Goal: Information Seeking & Learning: Learn about a topic

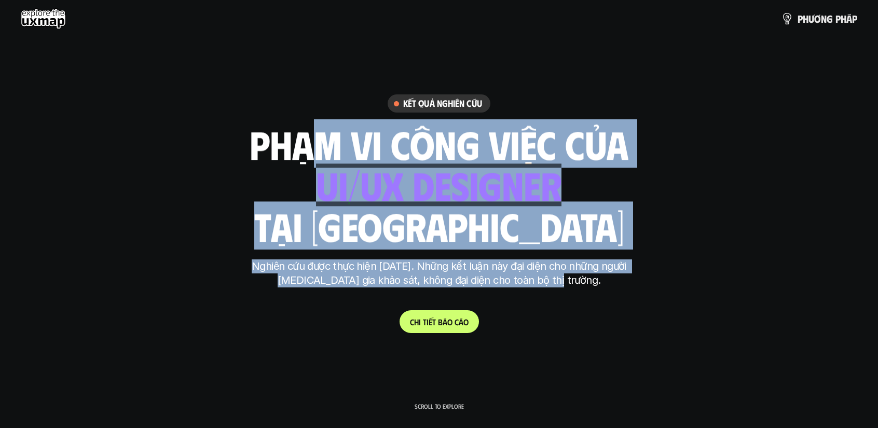
drag, startPoint x: 442, startPoint y: 202, endPoint x: 629, endPoint y: 293, distance: 208.0
click at [621, 292] on div "Kết quả nghiên cứu phạm vi công việc của ui designer ui/ux designer product des…" at bounding box center [439, 214] width 389 height 238
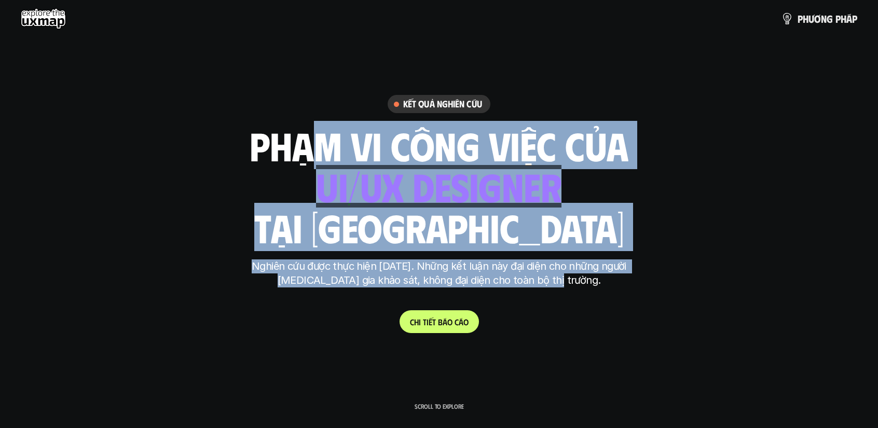
click at [626, 291] on div "Nghiên cứu được thực hiện [DATE]. Những kết luận này đại diện cho những người […" at bounding box center [439, 279] width 389 height 38
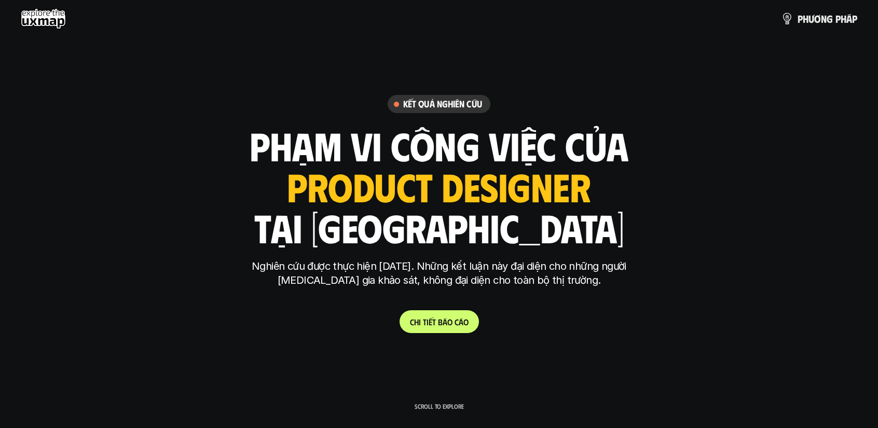
click at [278, 126] on h1 "phạm vi công việc của" at bounding box center [439, 146] width 379 height 44
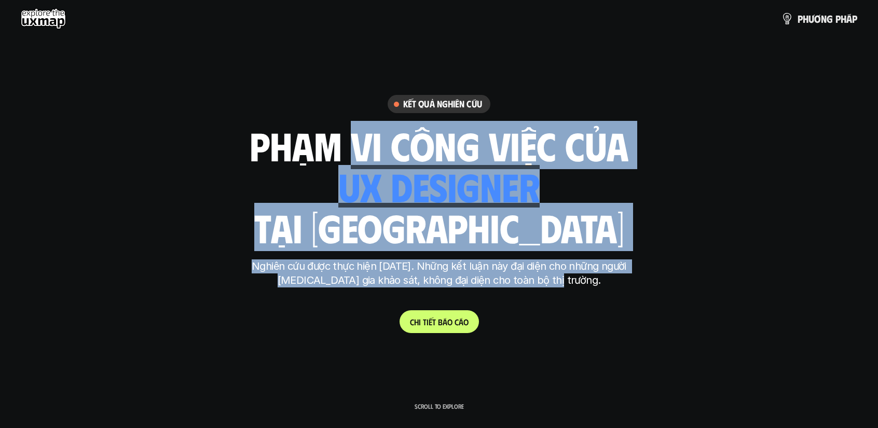
drag, startPoint x: 406, startPoint y: 193, endPoint x: 336, endPoint y: 156, distance: 78.5
click at [336, 156] on div "Kết quả nghiên cứu phạm vi công việc của ui designer ui/ux designer product des…" at bounding box center [439, 214] width 389 height 238
click at [336, 156] on h1 "phạm vi công việc của" at bounding box center [439, 146] width 379 height 44
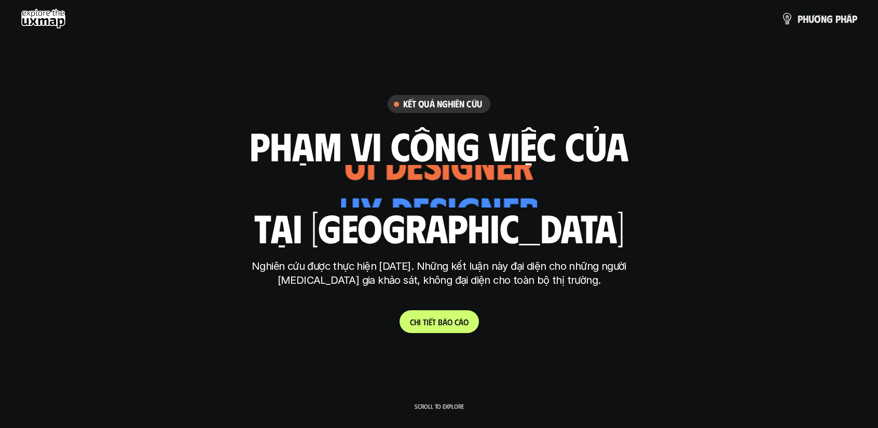
click at [584, 272] on p "Nghiên cứu được thực hiện [DATE]. Những kết luận này đại diện cho những người […" at bounding box center [439, 274] width 389 height 28
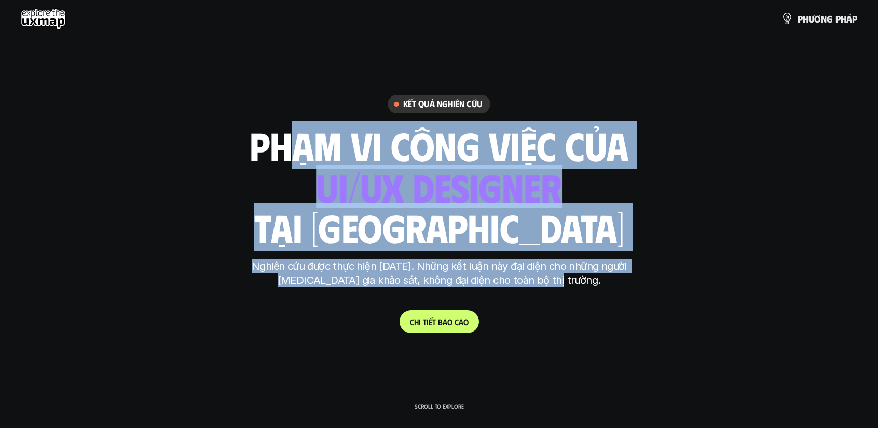
drag, startPoint x: 401, startPoint y: 221, endPoint x: 588, endPoint y: 307, distance: 205.8
click at [588, 307] on div "Kết quả nghiên cứu phạm vi công việc của ui designer ui/ux designer product des…" at bounding box center [439, 214] width 389 height 238
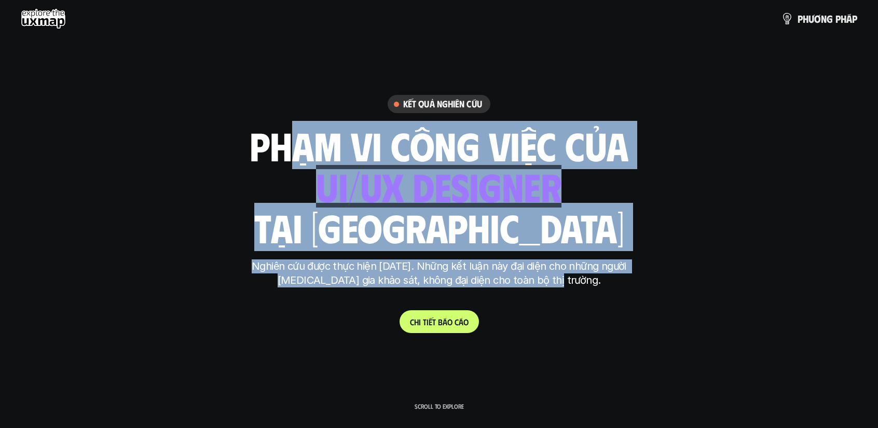
click at [586, 305] on div "Kết quả nghiên cứu phạm vi công việc của ui designer ui/ux designer product des…" at bounding box center [439, 214] width 389 height 238
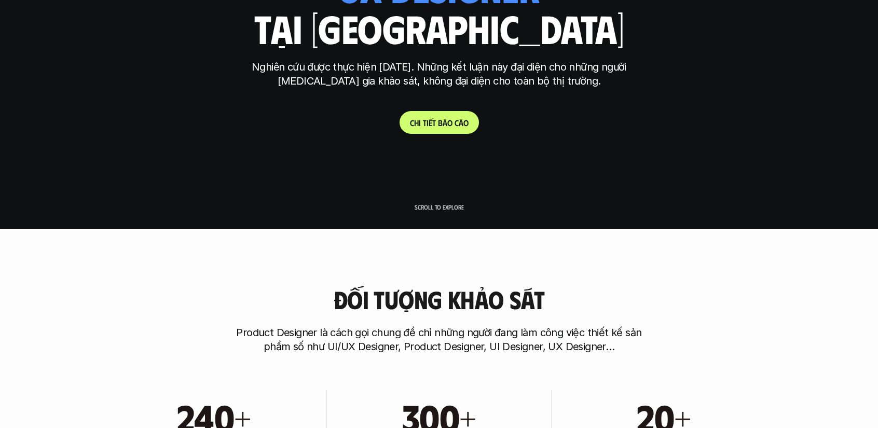
scroll to position [208, 0]
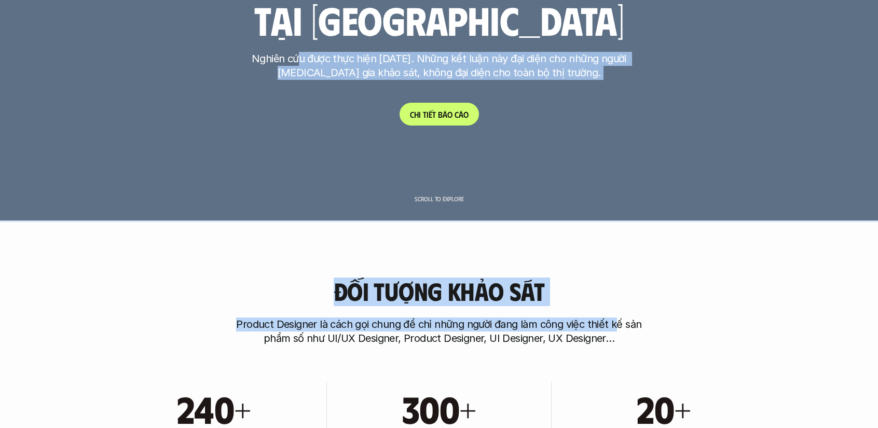
drag, startPoint x: 604, startPoint y: 249, endPoint x: 634, endPoint y: 266, distance: 33.9
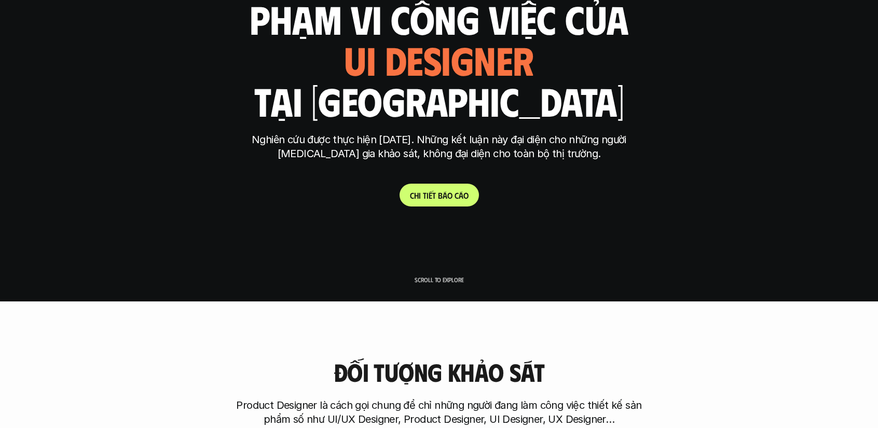
scroll to position [0, 0]
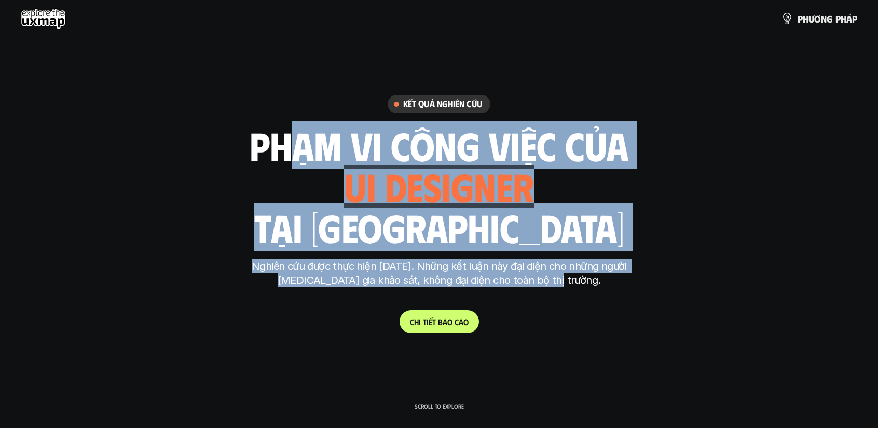
drag, startPoint x: 461, startPoint y: 225, endPoint x: 640, endPoint y: 303, distance: 195.3
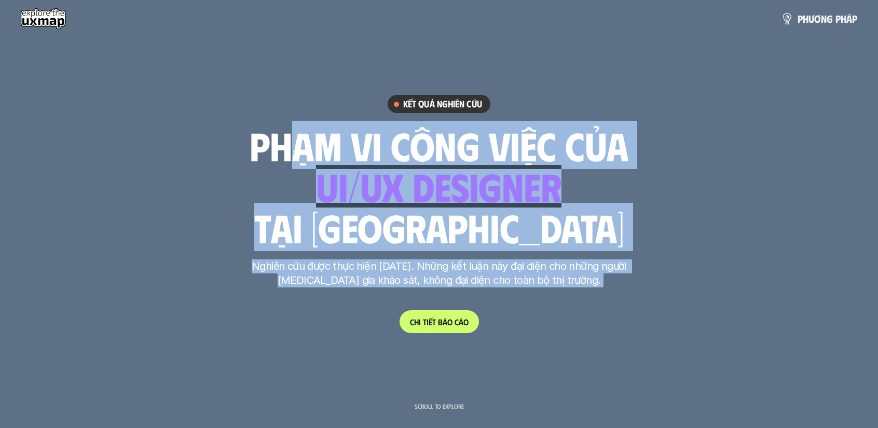
click at [513, 214] on h1 "tại [GEOGRAPHIC_DATA]" at bounding box center [439, 228] width 370 height 44
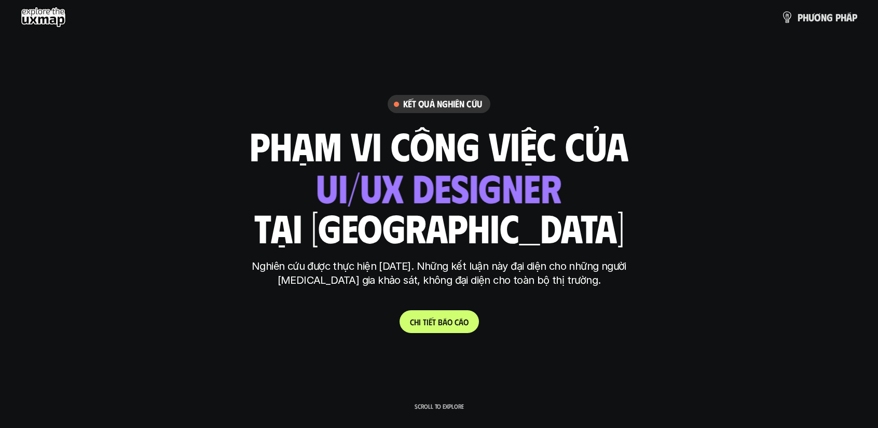
scroll to position [52, 0]
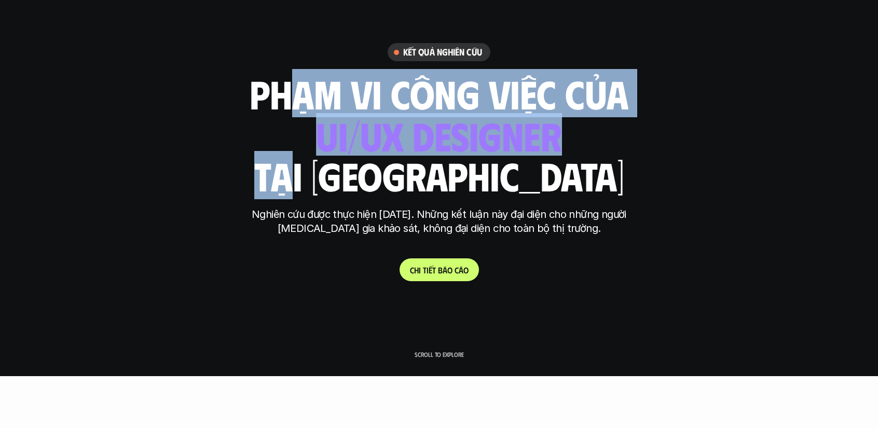
drag, startPoint x: 494, startPoint y: 210, endPoint x: 606, endPoint y: 255, distance: 120.7
click at [606, 255] on div "Kết quả nghiên cứu phạm vi công việc của ui designer ui/ux designer product des…" at bounding box center [439, 162] width 389 height 238
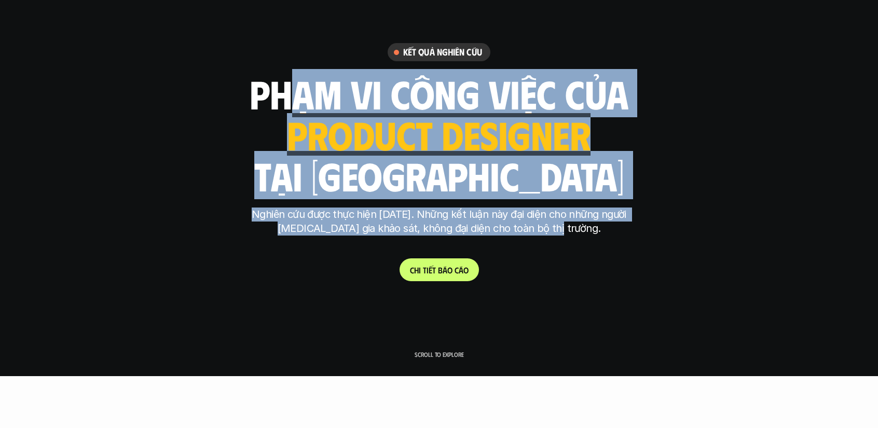
click at [499, 178] on h1 "tại [GEOGRAPHIC_DATA]" at bounding box center [439, 176] width 370 height 44
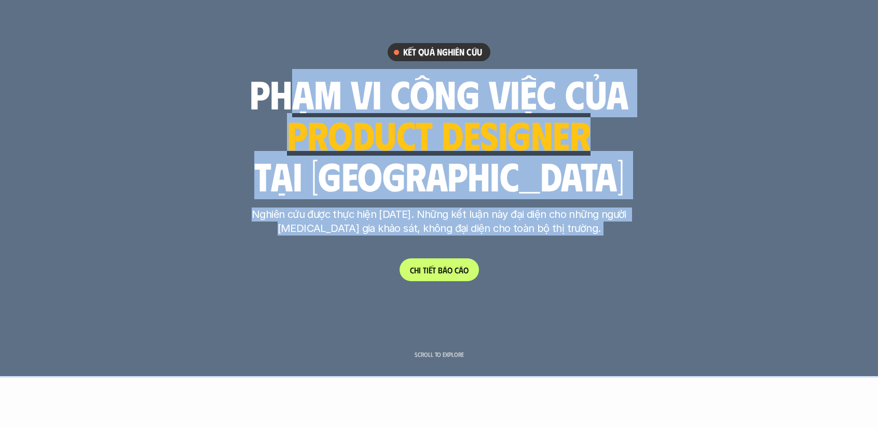
drag, startPoint x: 367, startPoint y: 147, endPoint x: 595, endPoint y: 282, distance: 265.3
click at [598, 281] on div "Kết quả nghiên cứu phạm vi công việc của ui designer ui/ux designer product des…" at bounding box center [439, 162] width 389 height 238
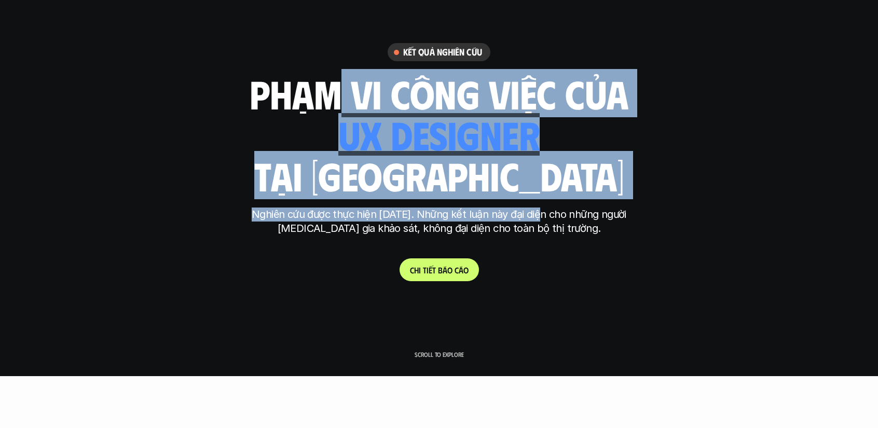
drag, startPoint x: 540, startPoint y: 208, endPoint x: 349, endPoint y: 100, distance: 219.5
click at [323, 102] on div "Kết quả nghiên cứu phạm vi công việc của ui designer ui/ux designer product des…" at bounding box center [439, 162] width 389 height 238
click at [374, 104] on h1 "phạm vi công việc của" at bounding box center [439, 94] width 379 height 44
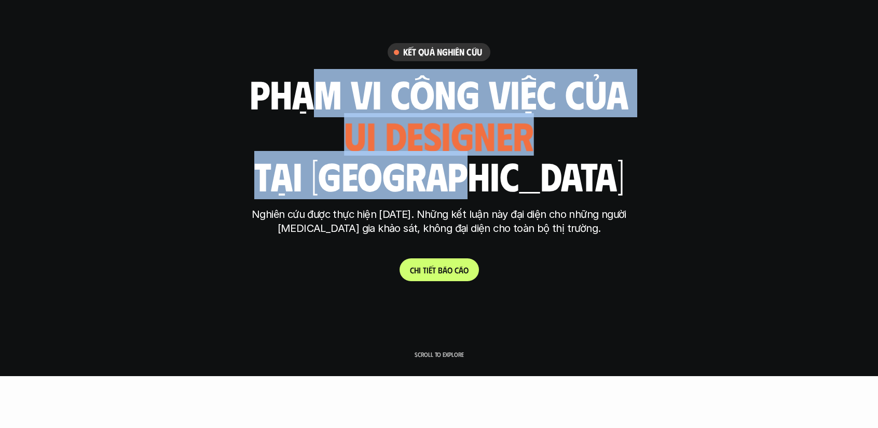
drag, startPoint x: 529, startPoint y: 179, endPoint x: 309, endPoint y: 87, distance: 238.7
click at [291, 84] on div "phạm vi công việc của ui designer ui/ux designer product designer [DEMOGRAPHIC_…" at bounding box center [439, 134] width 379 height 121
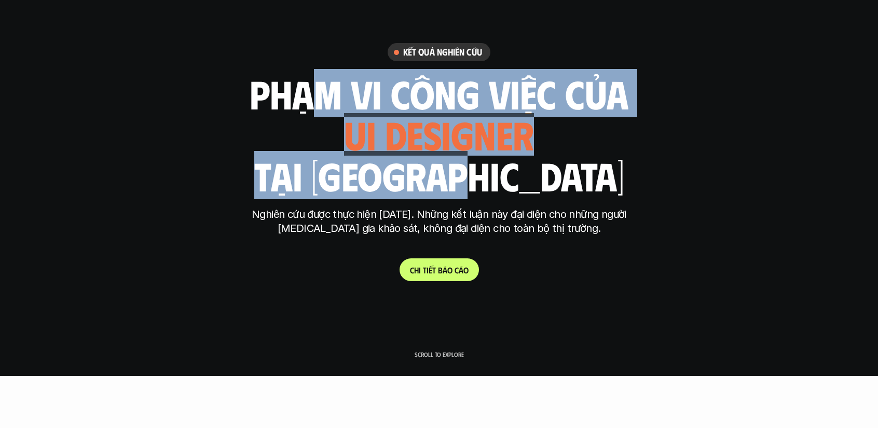
click at [311, 87] on h1 "phạm vi công việc của" at bounding box center [439, 94] width 379 height 44
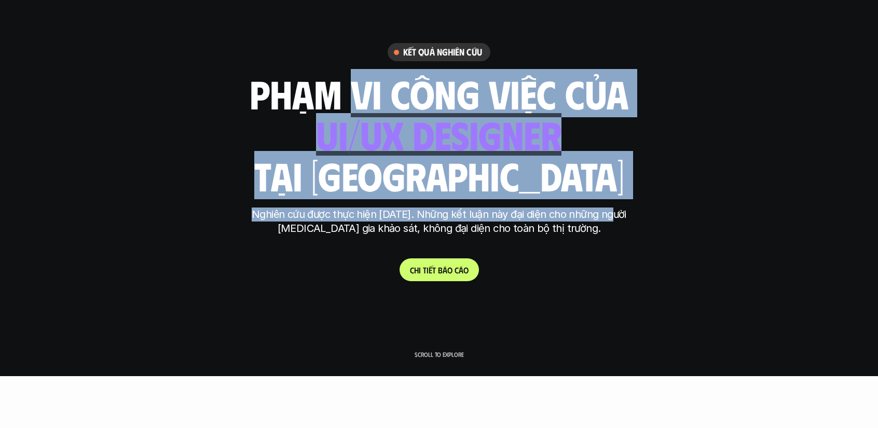
drag, startPoint x: 336, startPoint y: 87, endPoint x: 639, endPoint y: 225, distance: 332.4
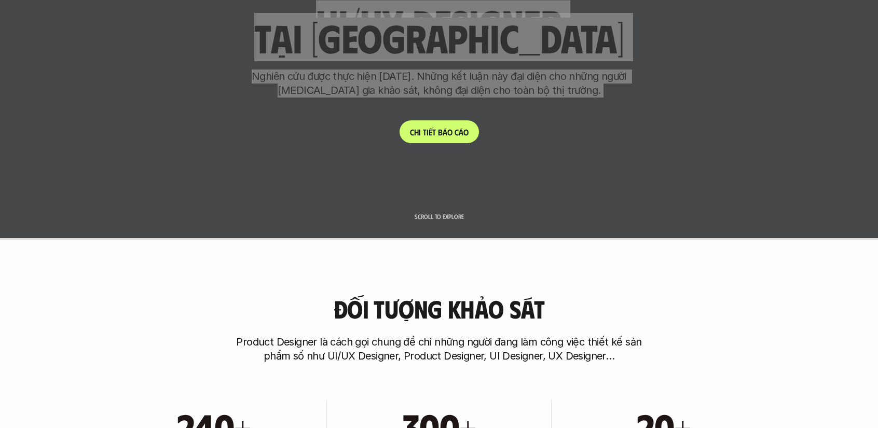
scroll to position [363, 0]
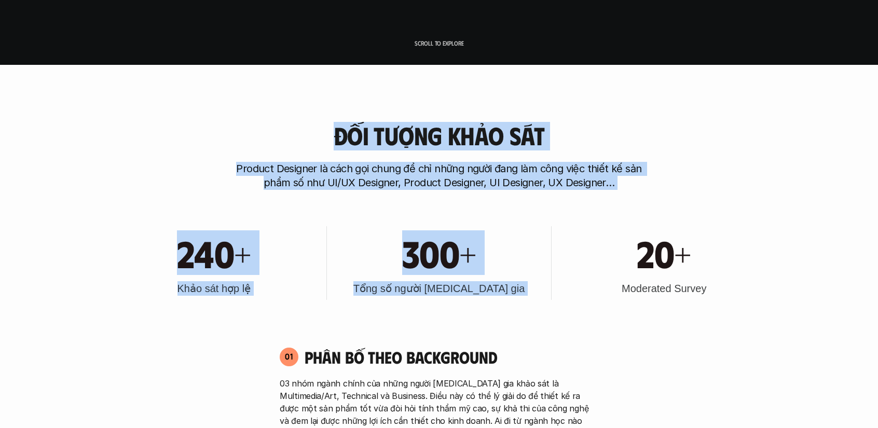
drag, startPoint x: 611, startPoint y: 283, endPoint x: 677, endPoint y: 314, distance: 73.2
click at [622, 281] on h3 "Moderated Survey" at bounding box center [664, 288] width 85 height 15
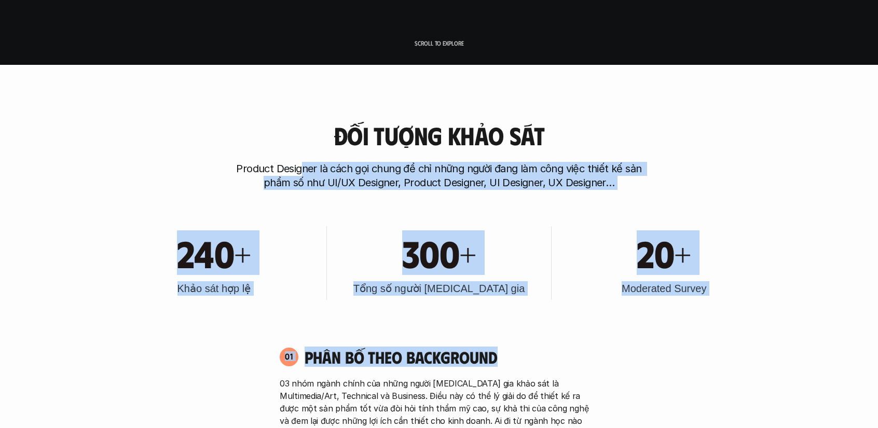
drag, startPoint x: 486, startPoint y: 215, endPoint x: 297, endPoint y: 140, distance: 203.2
click at [297, 139] on div "Đối tượng khảo sát Product Designer là cách gọi chung để chỉ những người đang l…" at bounding box center [439, 156] width 665 height 68
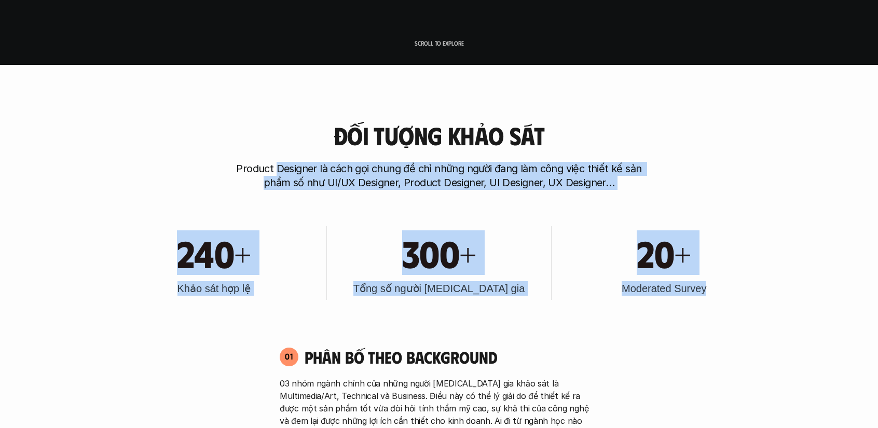
drag, startPoint x: 277, startPoint y: 106, endPoint x: 739, endPoint y: 312, distance: 505.9
click at [739, 312] on div "240+ Khảo sát hợp lệ 300+ Tổng số người [MEDICAL_DATA] gia 20+ Moderated Survey" at bounding box center [439, 263] width 665 height 105
drag, startPoint x: 739, startPoint y: 312, endPoint x: 356, endPoint y: 160, distance: 412.2
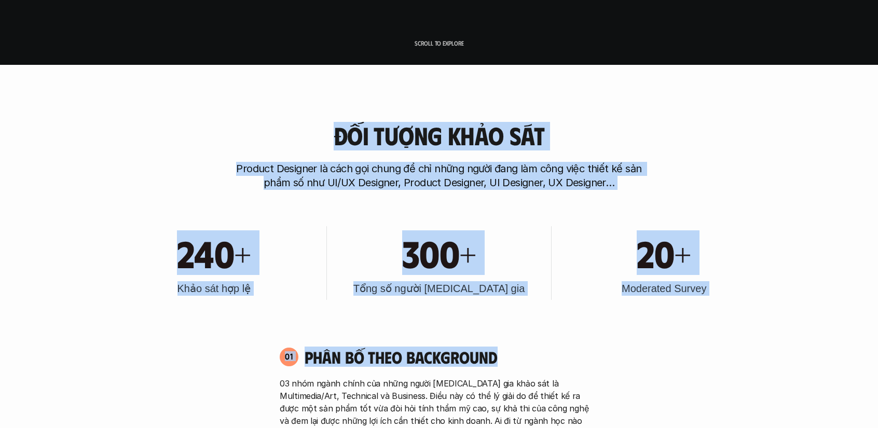
drag, startPoint x: 444, startPoint y: 180, endPoint x: 689, endPoint y: 323, distance: 284.1
click at [689, 313] on div "240+ Khảo sát hợp lệ 300+ Tổng số người [MEDICAL_DATA] gia 20+ Moderated Survey" at bounding box center [439, 263] width 665 height 105
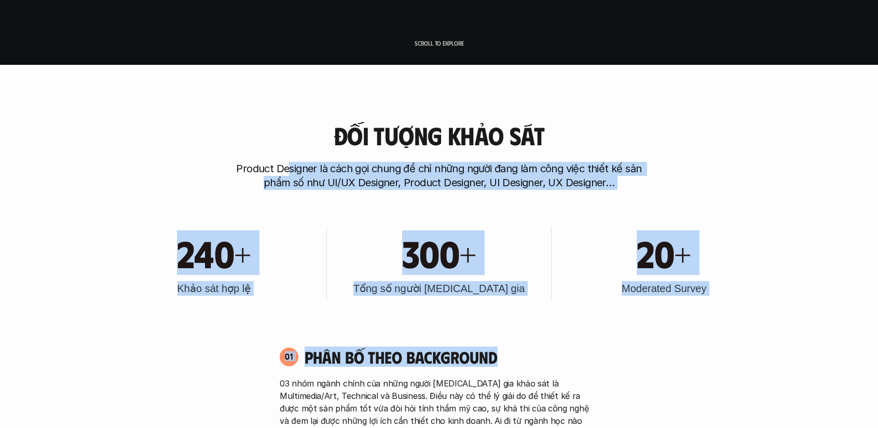
drag, startPoint x: 408, startPoint y: 200, endPoint x: 286, endPoint y: 160, distance: 128.4
click at [286, 160] on div "Đối tượng khảo sát Product Designer là cách gọi chung để chỉ những người đang l…" at bounding box center [439, 156] width 665 height 68
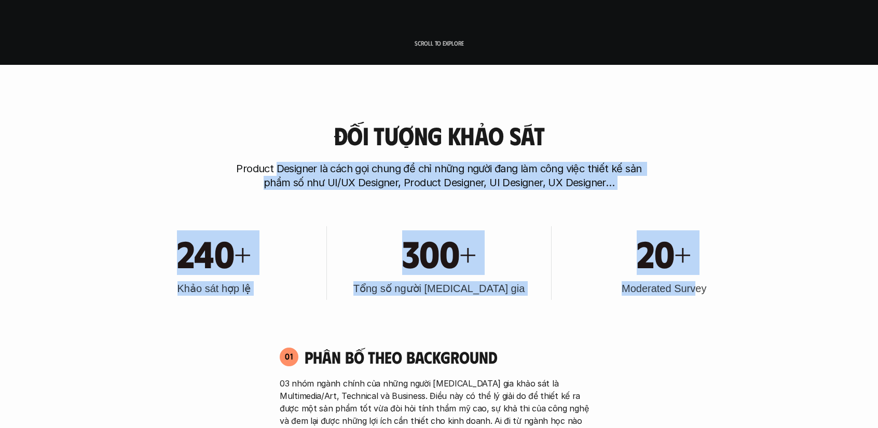
drag, startPoint x: 279, startPoint y: 124, endPoint x: 698, endPoint y: 293, distance: 451.7
click at [698, 293] on h3 "Moderated Survey" at bounding box center [664, 288] width 85 height 15
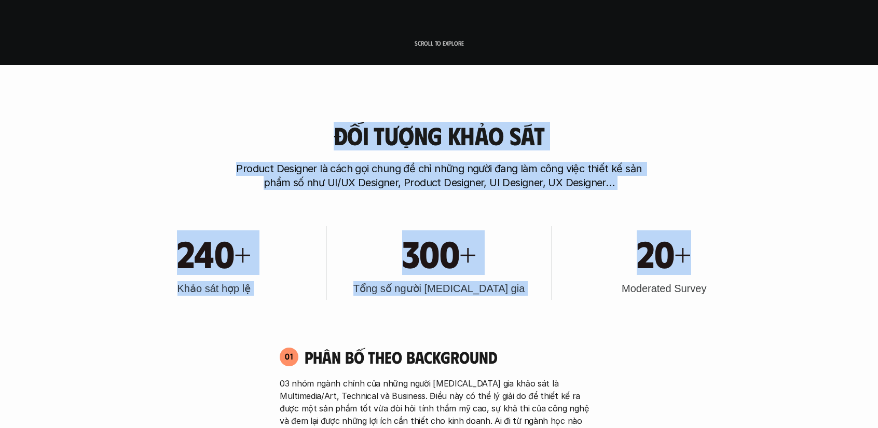
drag, startPoint x: 734, startPoint y: 291, endPoint x: 302, endPoint y: 115, distance: 465.7
drag, startPoint x: 292, startPoint y: 113, endPoint x: 749, endPoint y: 299, distance: 493.7
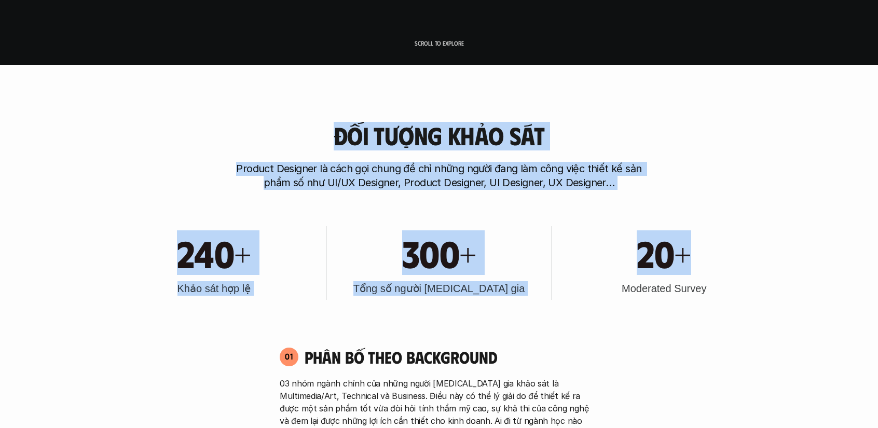
click at [749, 299] on div "20+ Moderated Survey" at bounding box center [664, 263] width 214 height 74
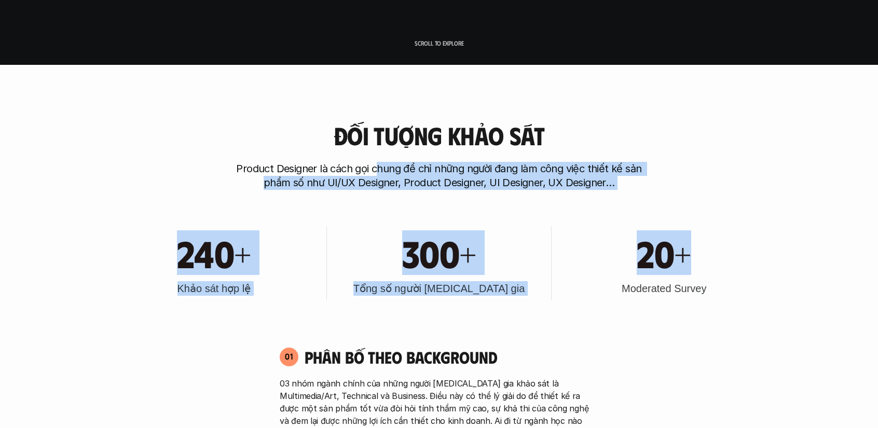
drag, startPoint x: 744, startPoint y: 297, endPoint x: 376, endPoint y: 161, distance: 392.9
click at [376, 161] on div "Đối tượng khảo sát Product Designer là cách gọi chung để chỉ những người đang l…" at bounding box center [439, 156] width 665 height 68
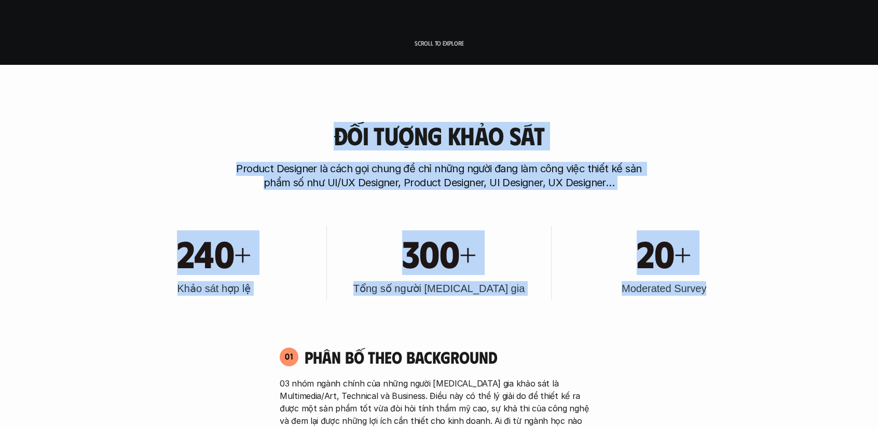
drag, startPoint x: 328, startPoint y: 130, endPoint x: 712, endPoint y: 290, distance: 416.1
click at [712, 290] on div "20+ Moderated Survey" at bounding box center [664, 263] width 214 height 74
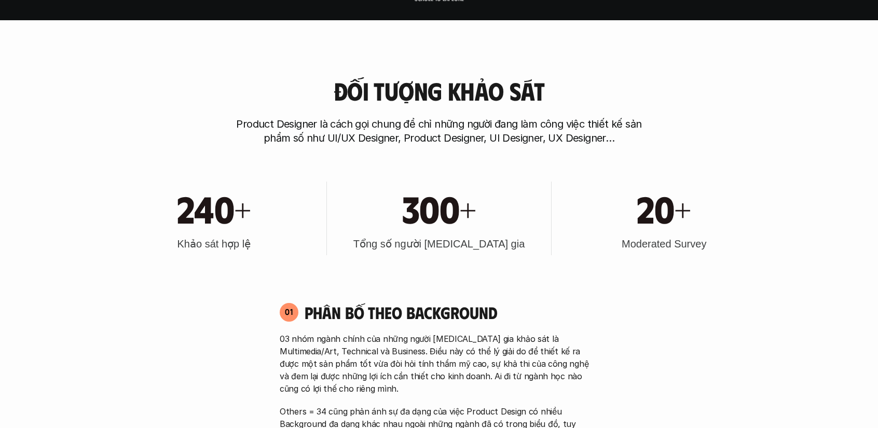
scroll to position [519, 0]
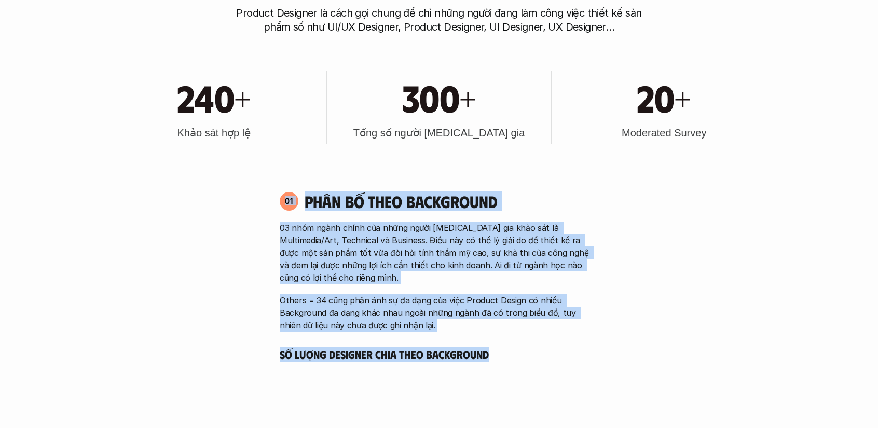
drag, startPoint x: 463, startPoint y: 286, endPoint x: 668, endPoint y: 395, distance: 231.5
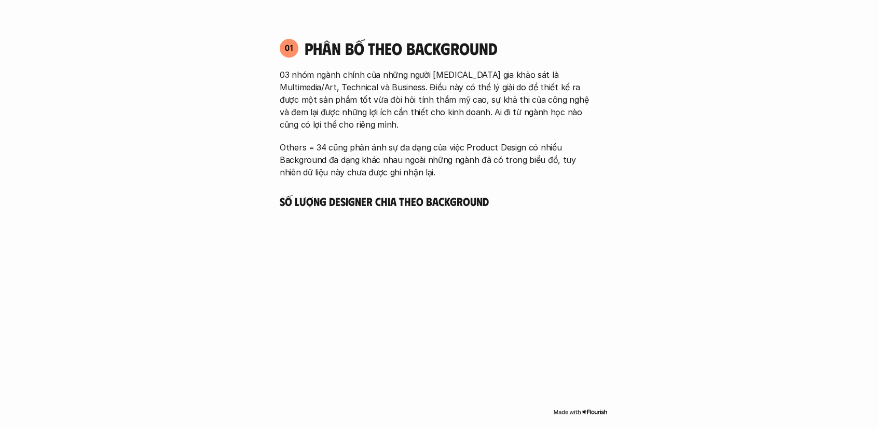
scroll to position [675, 0]
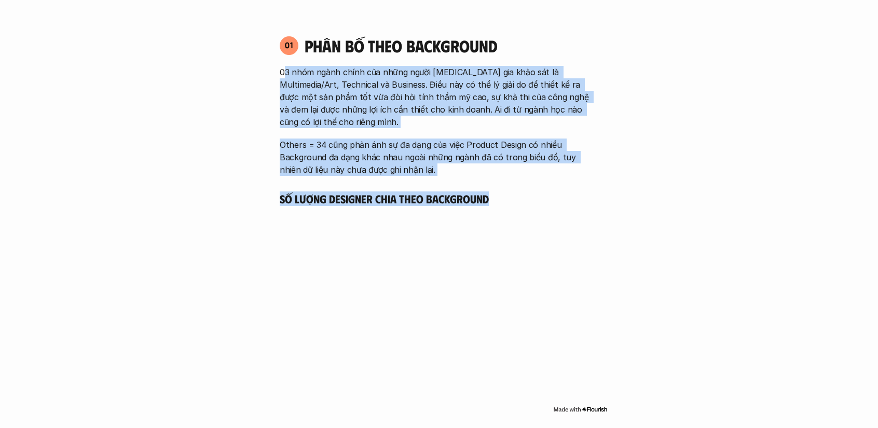
drag, startPoint x: 659, startPoint y: 321, endPoint x: 287, endPoint y: 63, distance: 453.3
click at [287, 63] on div "01 Phân bố theo background 03 nhóm ngành chính của những người [MEDICAL_DATA] g…" at bounding box center [438, 105] width 337 height 141
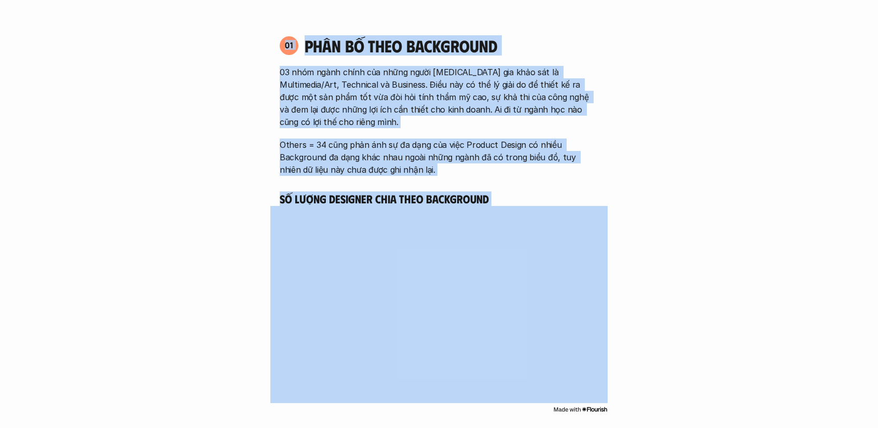
drag, startPoint x: 276, startPoint y: 42, endPoint x: 574, endPoint y: 406, distance: 470.7
click at [574, 406] on div "01 Phân bố theo background 03 nhóm ngành chính của những người [MEDICAL_DATA] g…" at bounding box center [438, 225] width 337 height 401
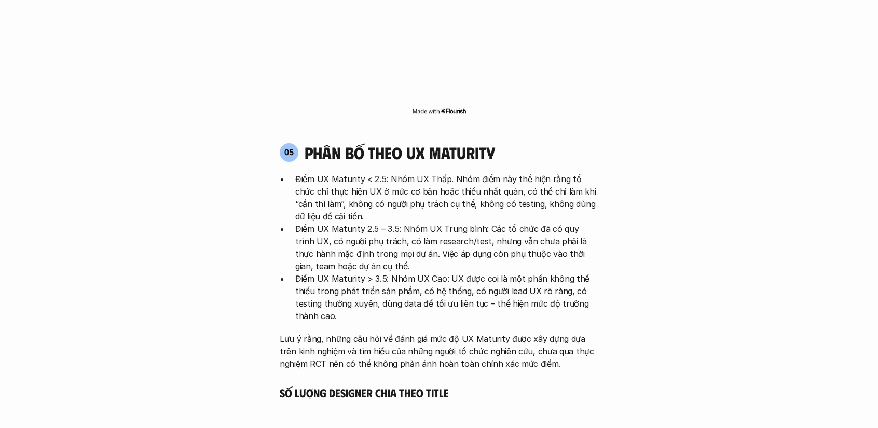
scroll to position [2108, 0]
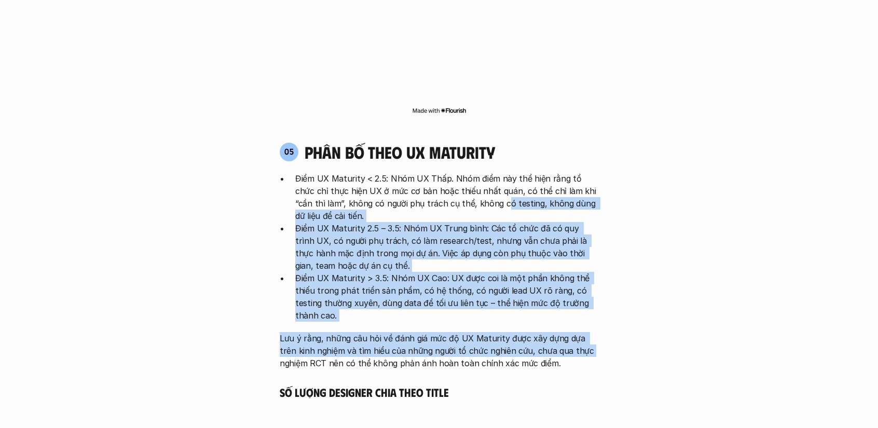
drag, startPoint x: 578, startPoint y: 281, endPoint x: 625, endPoint y: 331, distance: 68.3
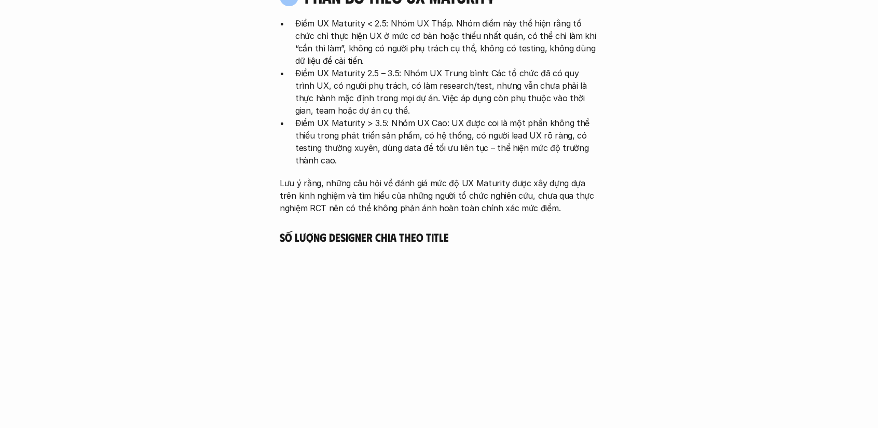
scroll to position [2264, 0]
